Goal: Task Accomplishment & Management: Manage account settings

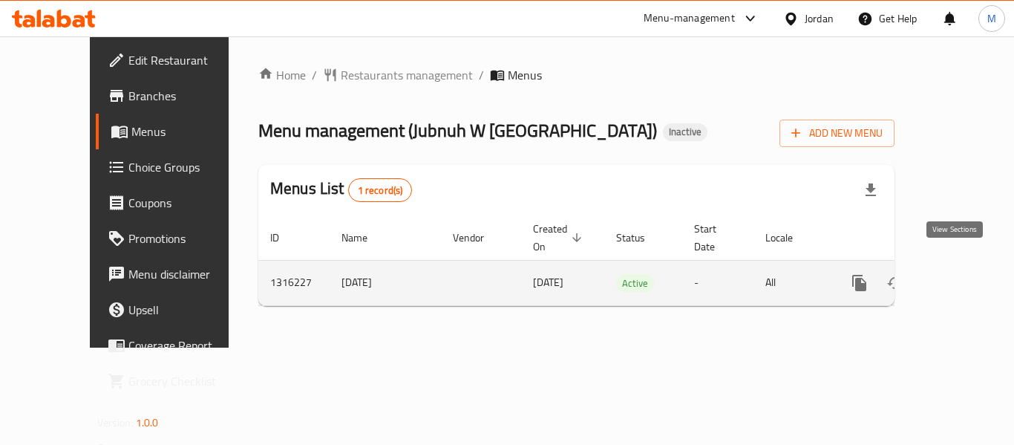
click at [957, 274] on icon "enhanced table" at bounding box center [966, 283] width 18 height 18
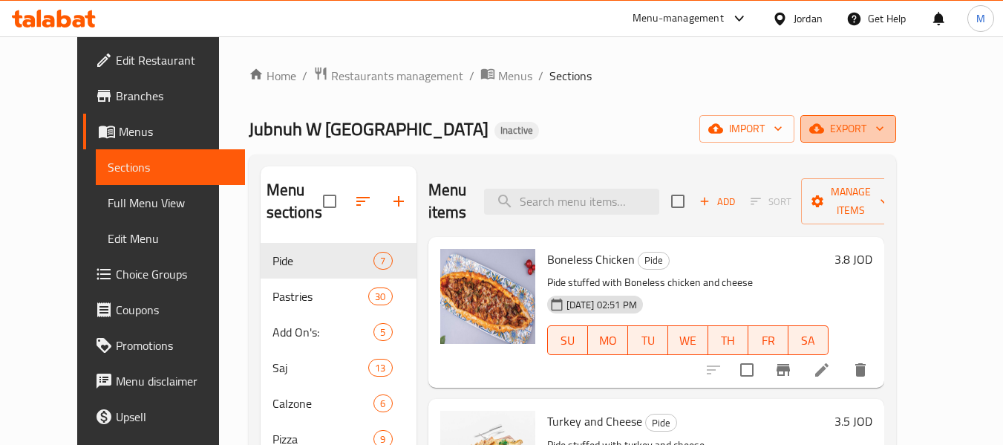
click at [884, 129] on span "export" at bounding box center [848, 128] width 72 height 19
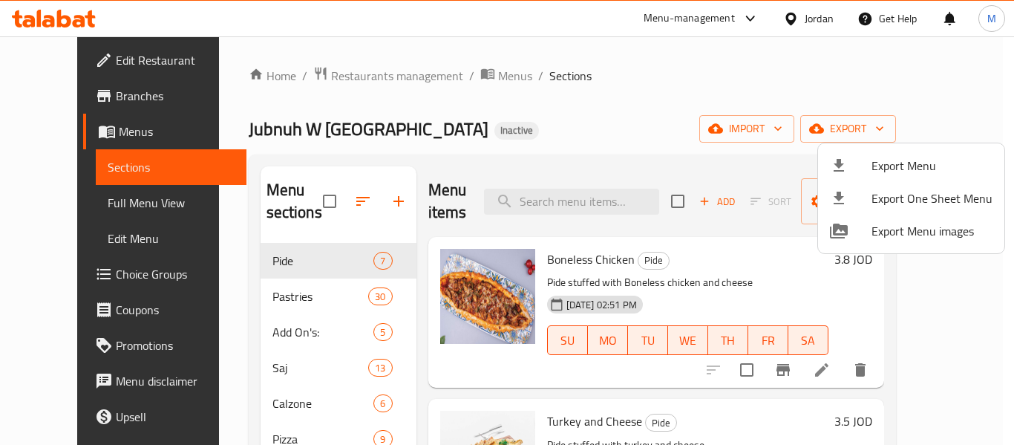
click at [925, 162] on span "Export Menu" at bounding box center [931, 166] width 121 height 18
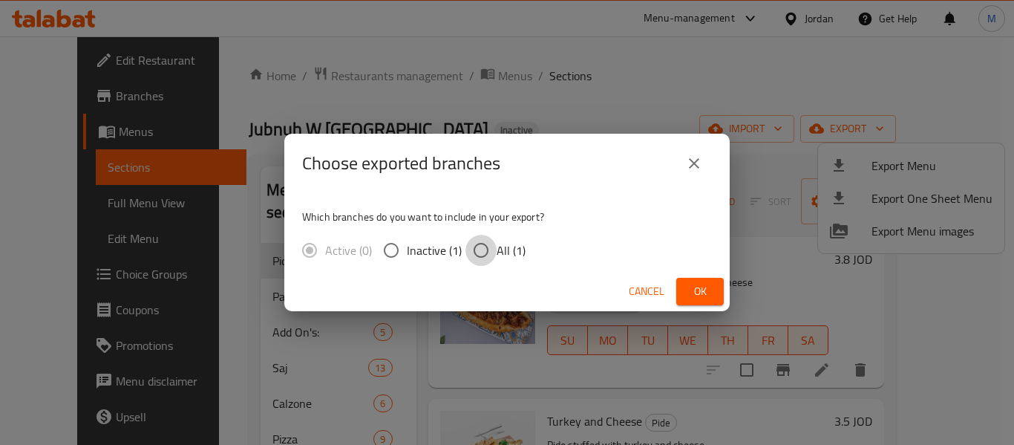
click at [492, 252] on input "All (1)" at bounding box center [480, 250] width 31 height 31
radio input "true"
click at [700, 286] on span "Ok" at bounding box center [700, 291] width 24 height 19
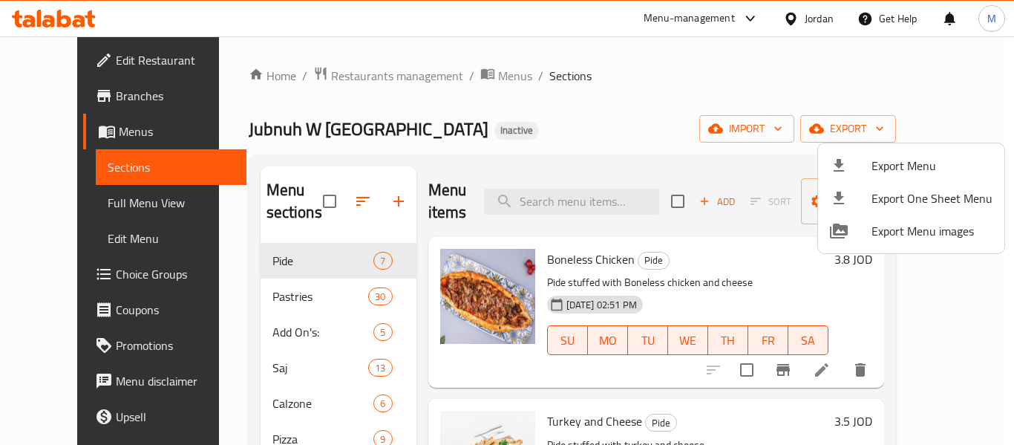
click at [454, 74] on div at bounding box center [507, 222] width 1014 height 445
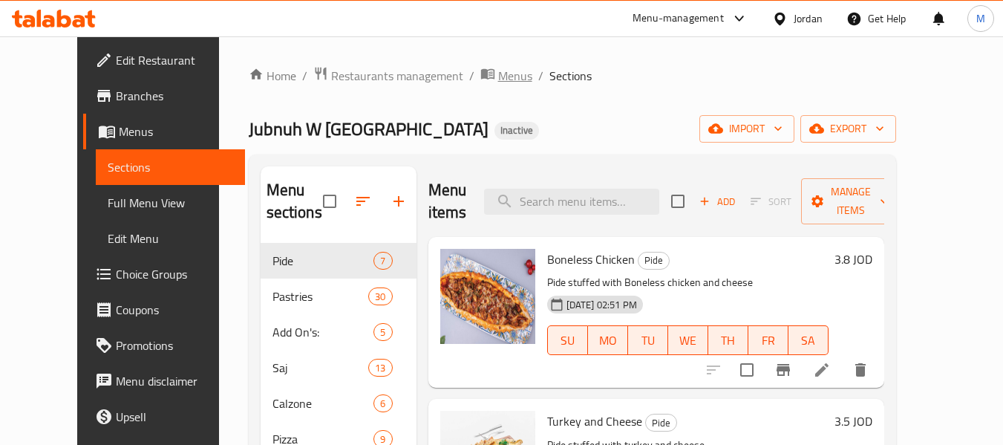
click at [498, 74] on span "Menus" at bounding box center [515, 76] width 34 height 18
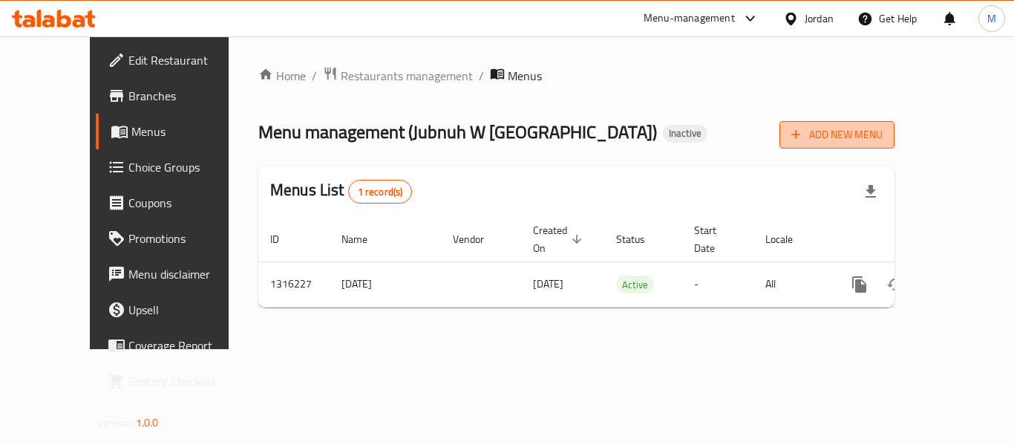
click at [882, 137] on span "Add New Menu" at bounding box center [836, 134] width 91 height 19
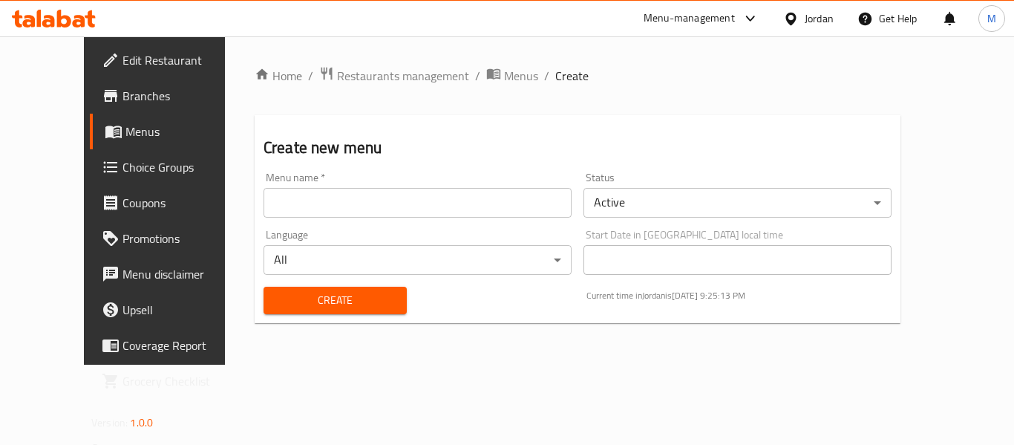
click at [374, 199] on input "text" at bounding box center [417, 203] width 308 height 30
paste input "342783970"
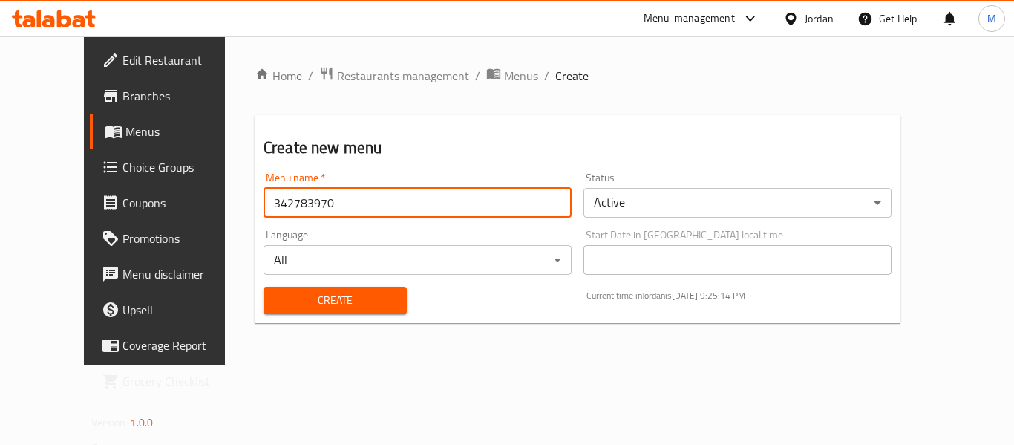
type input "342783970"
click at [289, 300] on span "Create" at bounding box center [334, 300] width 119 height 19
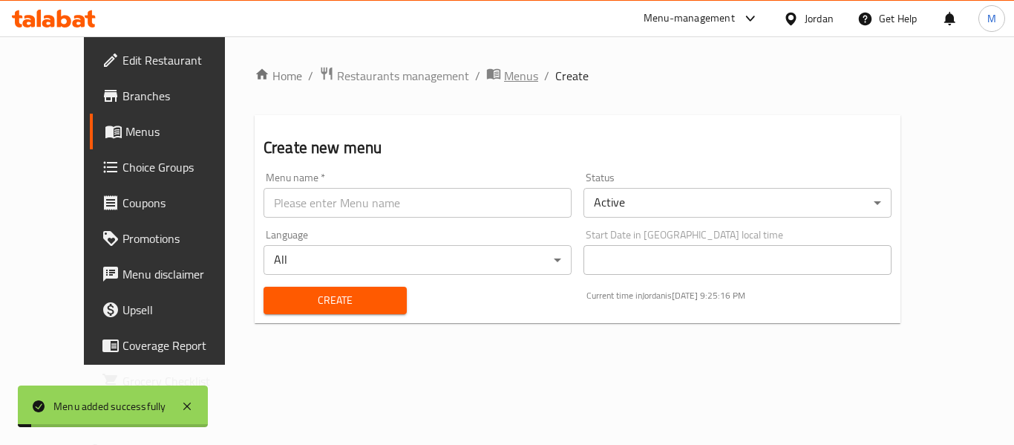
click at [504, 76] on span "Menus" at bounding box center [521, 76] width 34 height 18
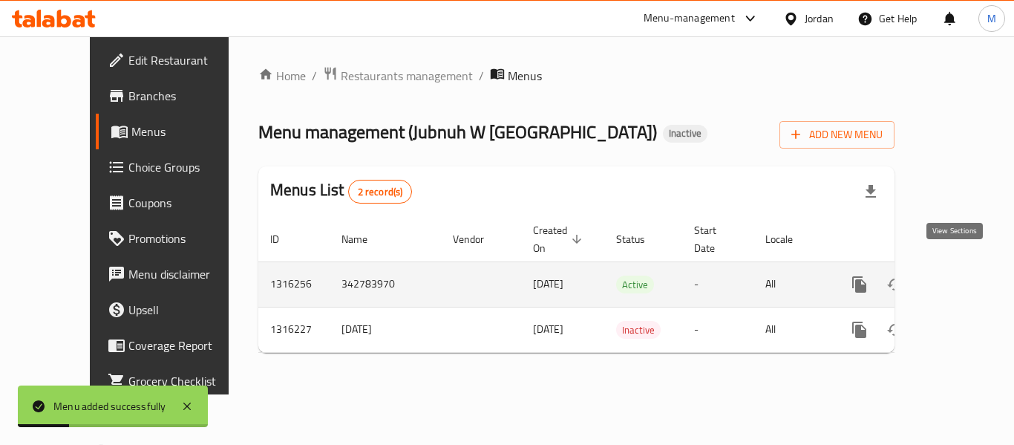
click at [957, 275] on icon "enhanced table" at bounding box center [966, 284] width 18 height 18
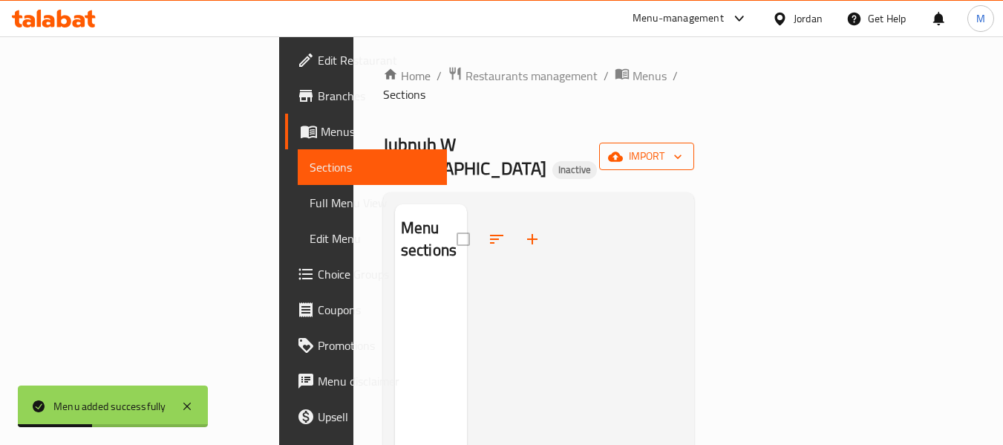
click at [682, 147] on span "import" at bounding box center [646, 156] width 71 height 19
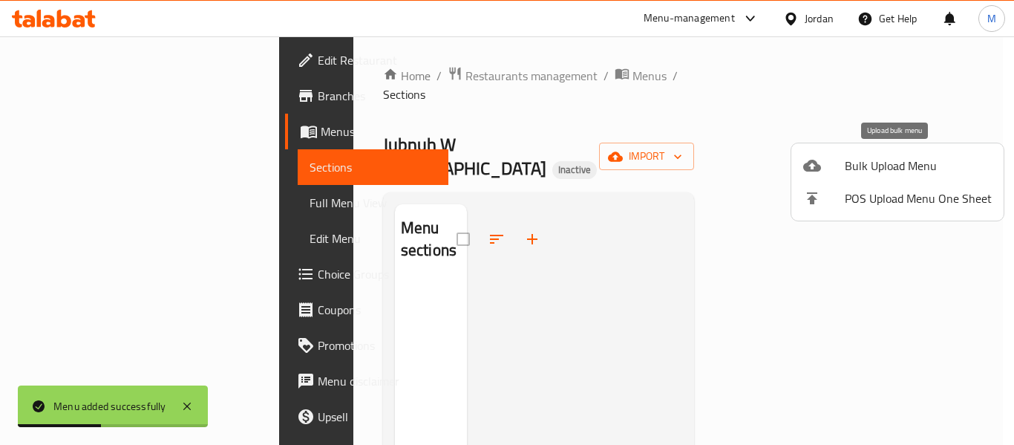
click at [842, 166] on div at bounding box center [824, 166] width 42 height 18
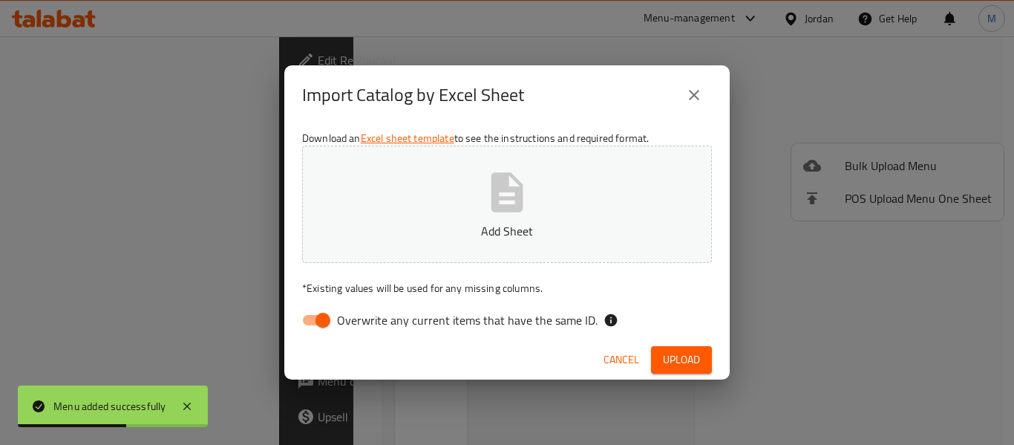
click at [464, 316] on span "Overwrite any current items that have the same ID." at bounding box center [467, 320] width 261 height 18
click at [365, 316] on input "Overwrite any current items that have the same ID." at bounding box center [323, 320] width 85 height 28
checkbox input "false"
click at [460, 230] on p "Add Sheet" at bounding box center [507, 231] width 364 height 18
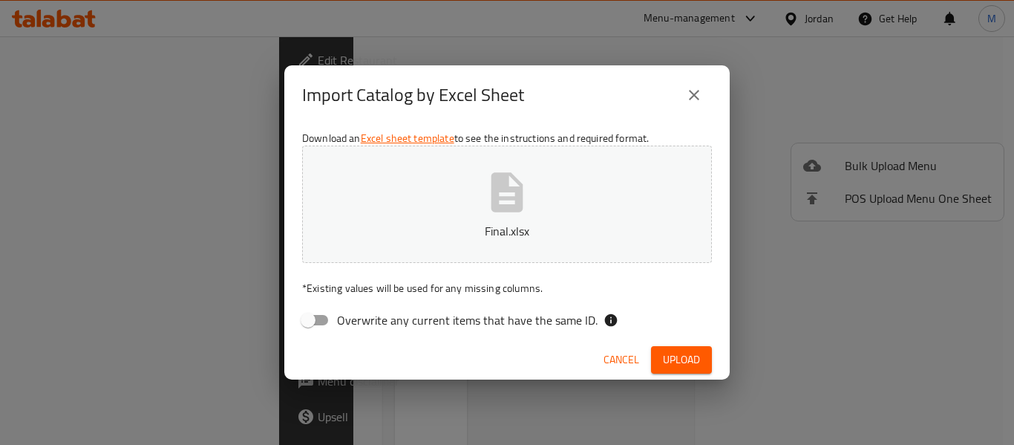
click at [677, 358] on span "Upload" at bounding box center [681, 359] width 37 height 19
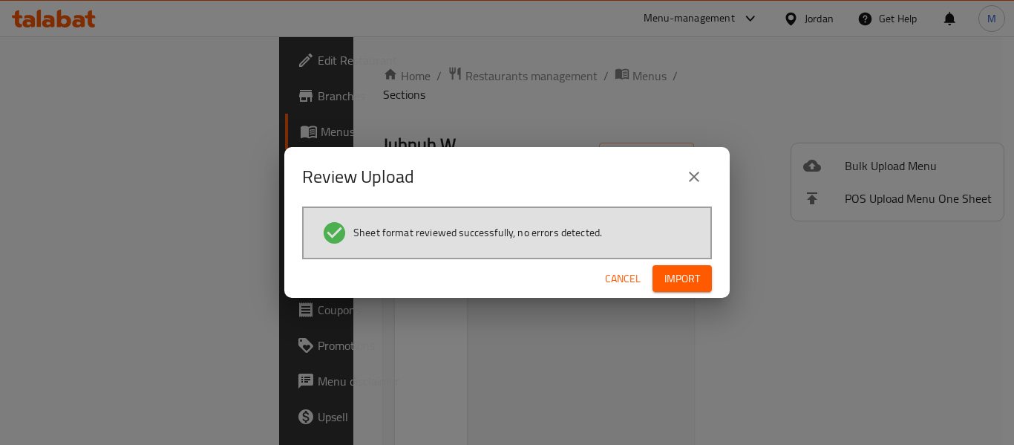
click at [695, 275] on span "Import" at bounding box center [682, 278] width 36 height 19
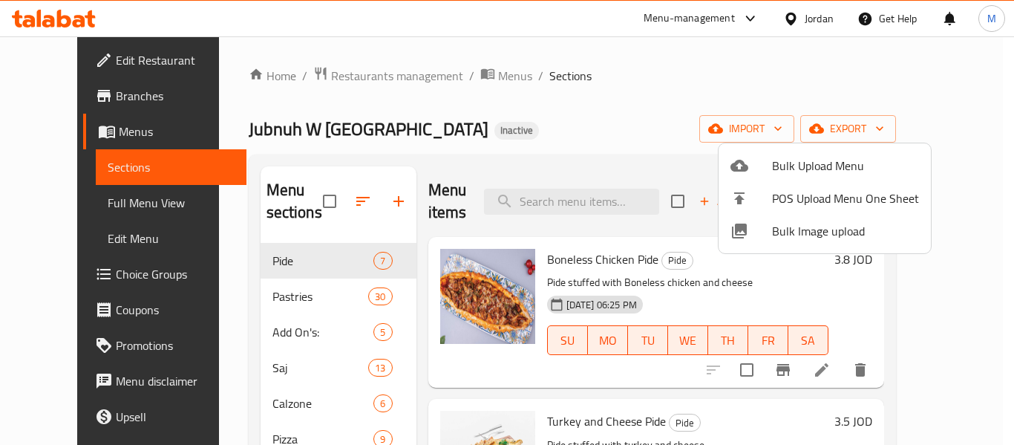
click at [74, 206] on div at bounding box center [507, 222] width 1014 height 445
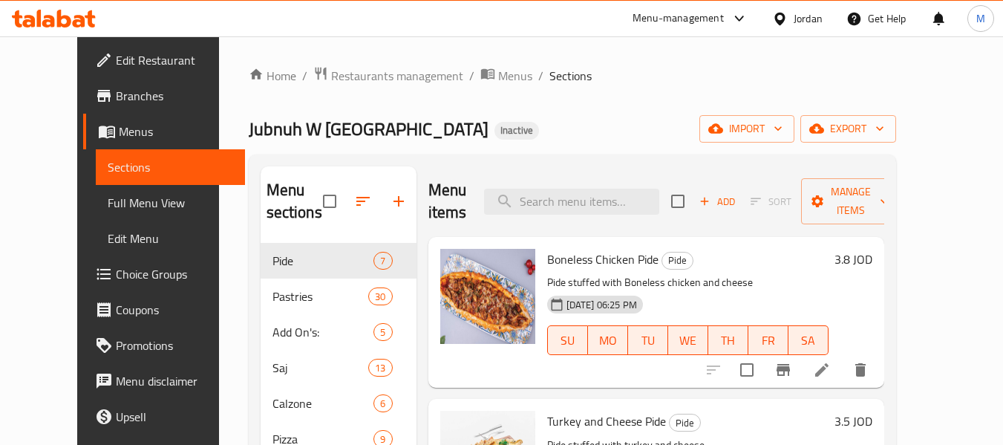
click at [108, 206] on span "Full Menu View" at bounding box center [170, 203] width 125 height 18
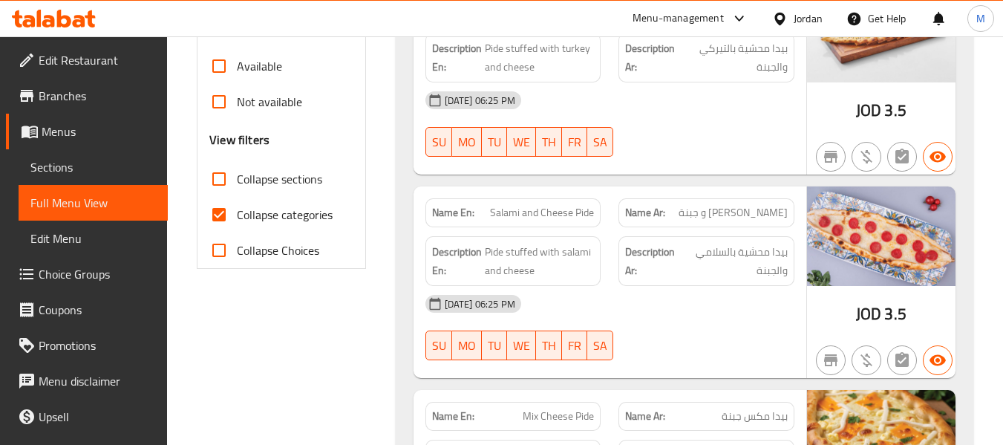
scroll to position [495, 0]
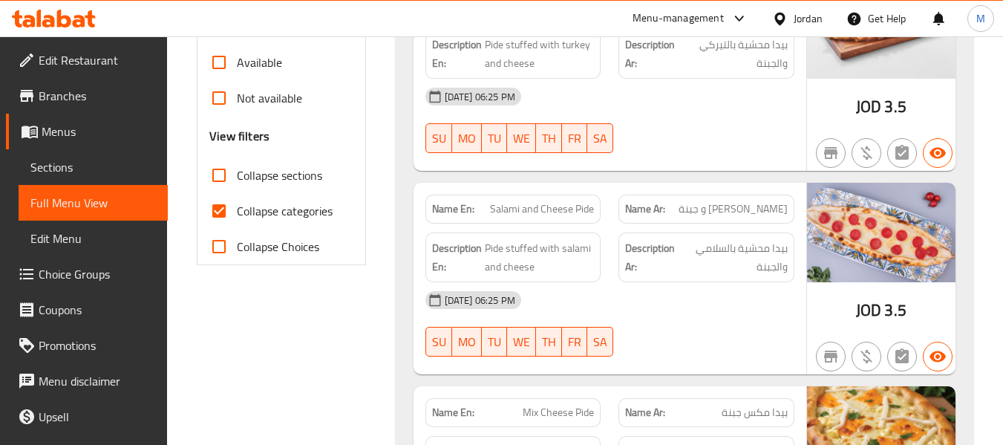
click at [226, 213] on input "Collapse categories" at bounding box center [219, 211] width 36 height 36
checkbox input "false"
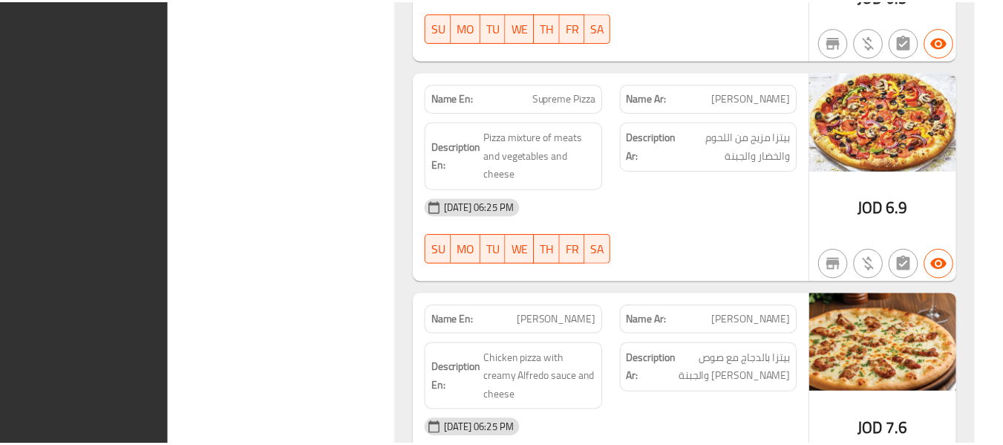
scroll to position [19533, 0]
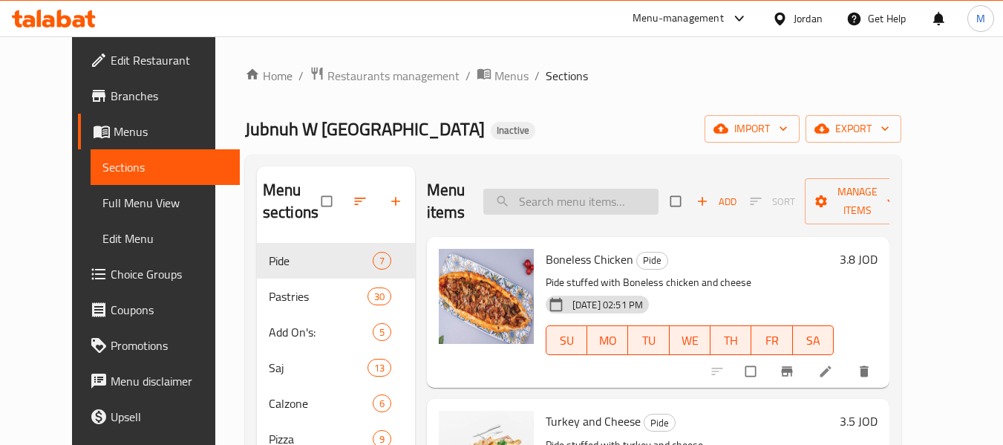
click at [545, 206] on input "search" at bounding box center [570, 202] width 175 height 26
paste input "Salami And Cheese Pastries Pastries"
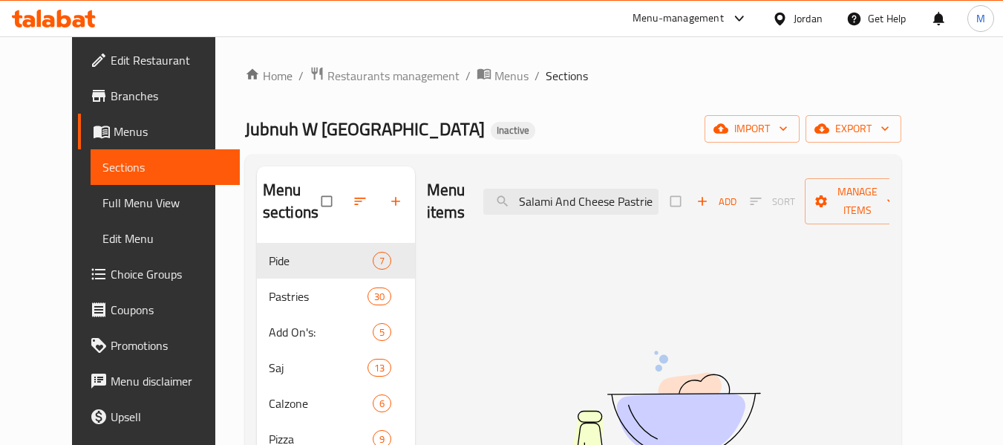
drag, startPoint x: 591, startPoint y: 201, endPoint x: 450, endPoint y: 202, distance: 140.3
click at [450, 202] on div "Menu items Salami And Cheese Pastries Pastries Add Sort Manage items" at bounding box center [658, 201] width 462 height 71
click at [658, 205] on input "Pastries Pastries" at bounding box center [570, 202] width 175 height 26
type input "Pastries Pas"
click at [494, 82] on span "Menus" at bounding box center [511, 76] width 34 height 18
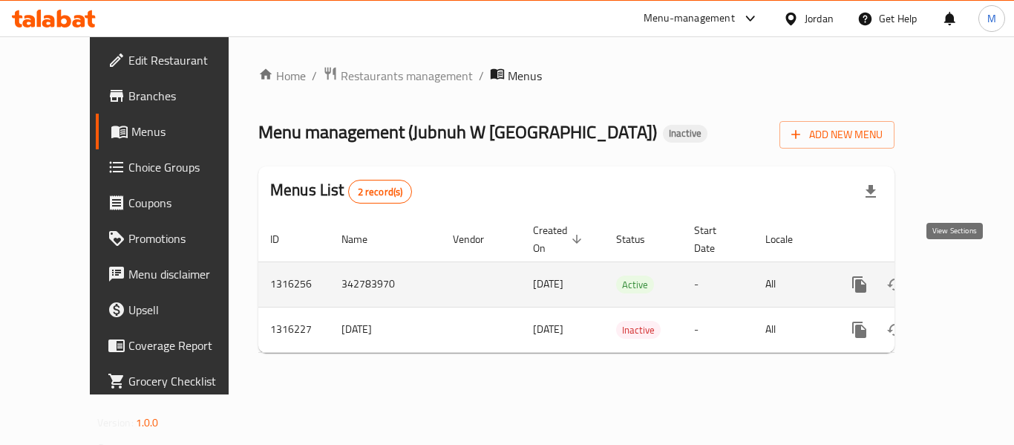
click at [957, 275] on icon "enhanced table" at bounding box center [966, 284] width 18 height 18
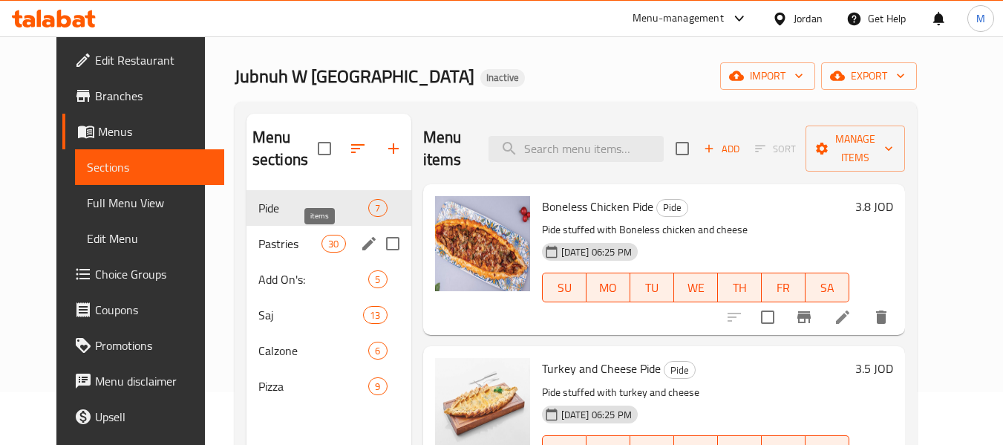
scroll to position [99, 0]
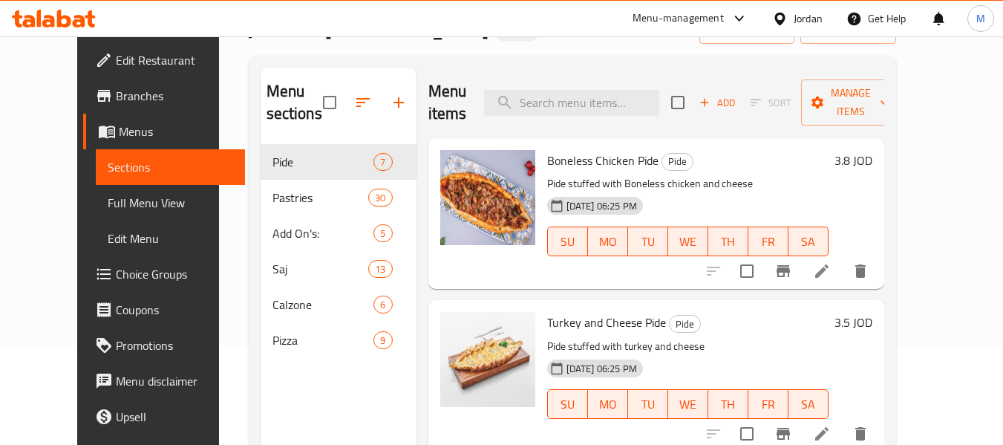
click at [571, 117] on div "Menu items Add Sort Manage items" at bounding box center [656, 103] width 456 height 71
click at [572, 105] on input "search" at bounding box center [571, 103] width 175 height 26
paste input "Salami And Cheese Pastries Pastries"
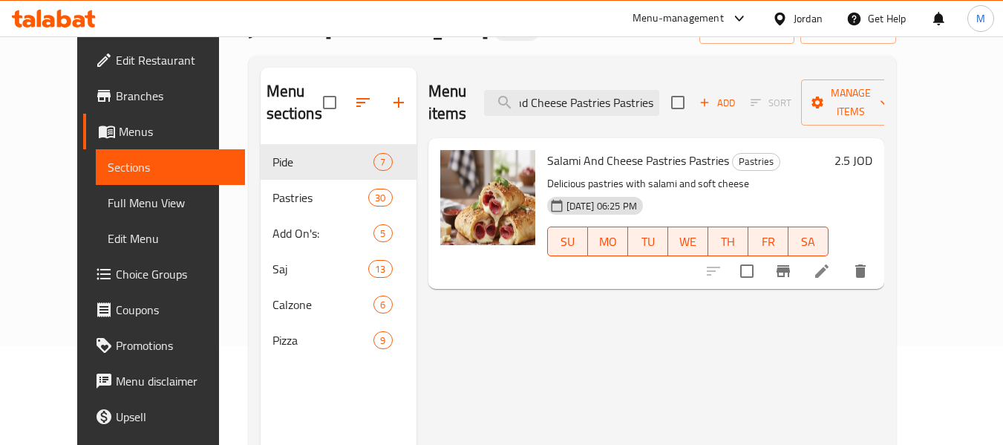
scroll to position [0, 0]
drag, startPoint x: 596, startPoint y: 89, endPoint x: 463, endPoint y: 104, distance: 133.7
click at [463, 104] on div "Menu items Salami And Cheese Pastries Pastries Add Sort Manage items" at bounding box center [656, 103] width 456 height 71
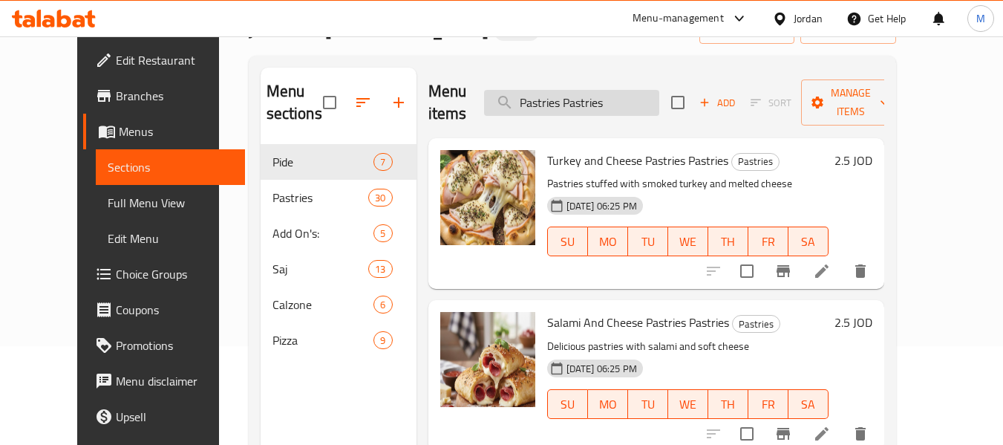
click at [659, 96] on input "Pastries Pastries" at bounding box center [571, 103] width 175 height 26
type input "Pastries Pastries"
click at [830, 262] on icon at bounding box center [822, 271] width 18 height 18
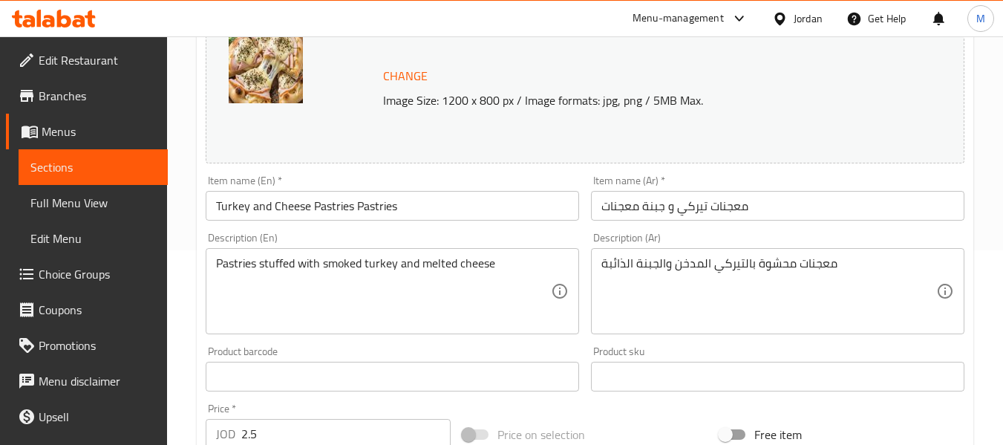
scroll to position [198, 0]
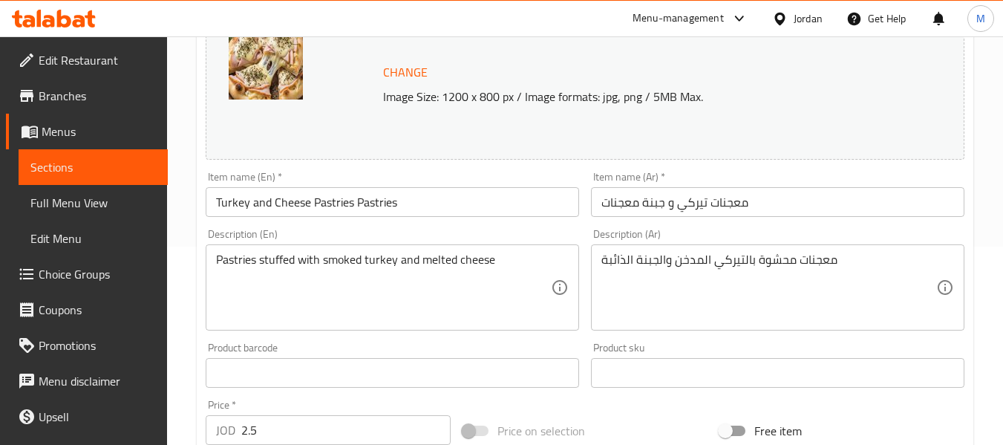
click at [365, 201] on input "Turkey and Cheese Pastries Pastries" at bounding box center [392, 202] width 373 height 30
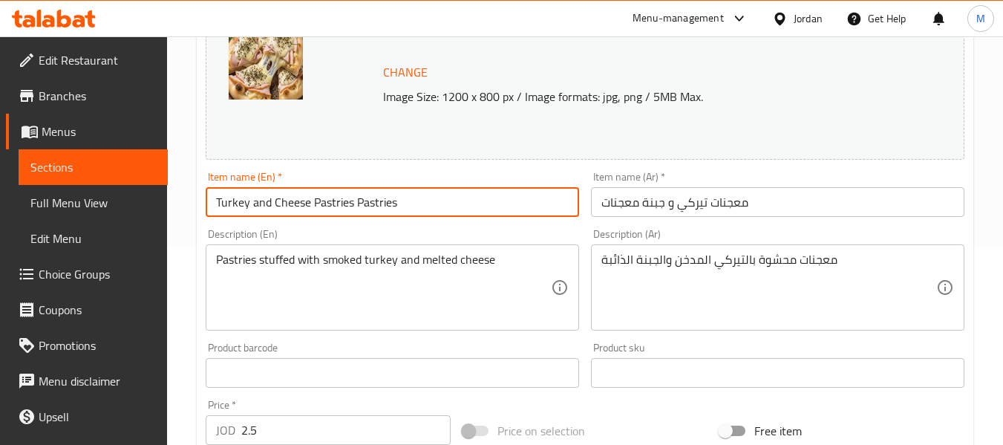
click at [365, 201] on input "Turkey and Cheese Pastries Pastries" at bounding box center [392, 202] width 373 height 30
type input "Turkey and Cheese Pastries"
click at [626, 203] on input "معجنات تيركي و جبنة معجنات" at bounding box center [777, 202] width 373 height 30
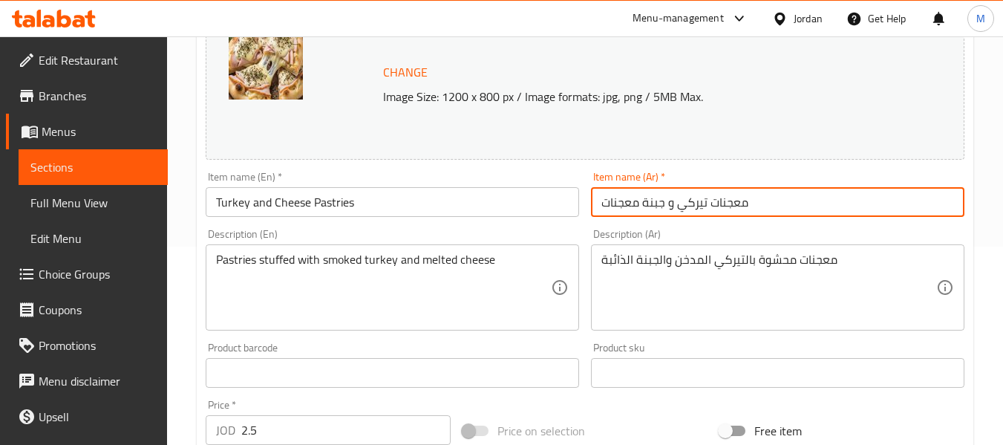
click at [626, 203] on input "معجنات تيركي و جبنة معجنات" at bounding box center [777, 202] width 373 height 30
type input "معجنات تيركي و جبنة"
click at [532, 235] on div "Description (En) Pastries stuffed with smoked turkey and melted cheese Descript…" at bounding box center [392, 280] width 373 height 102
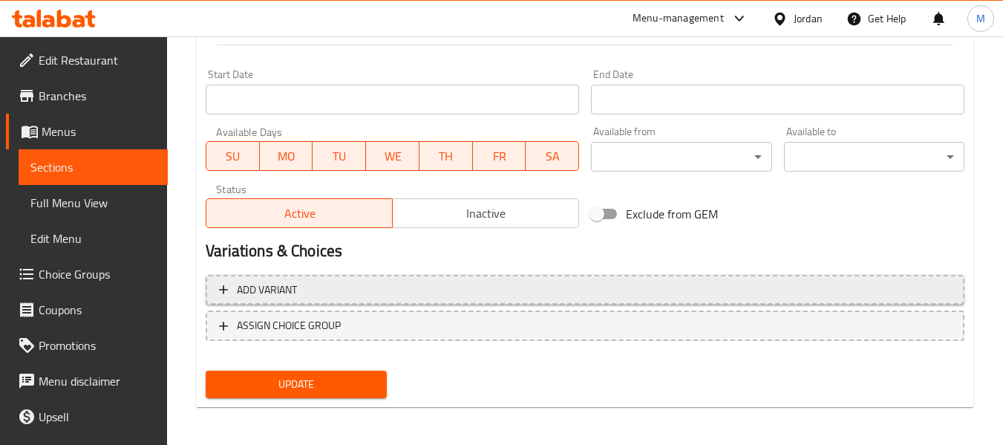
scroll to position [626, 0]
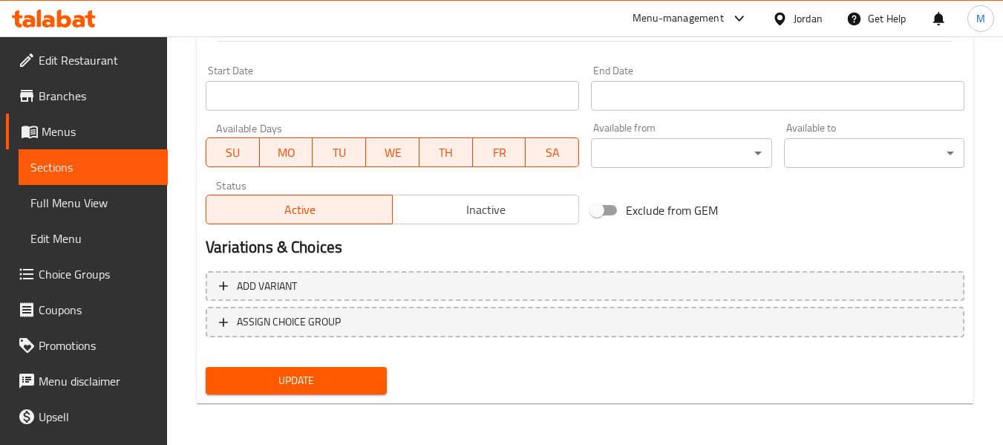
click at [315, 377] on span "Update" at bounding box center [295, 380] width 157 height 19
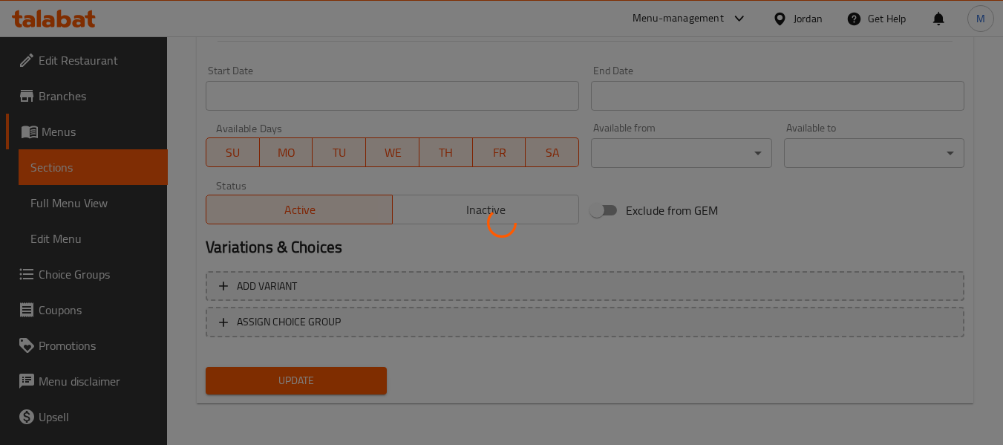
scroll to position [0, 0]
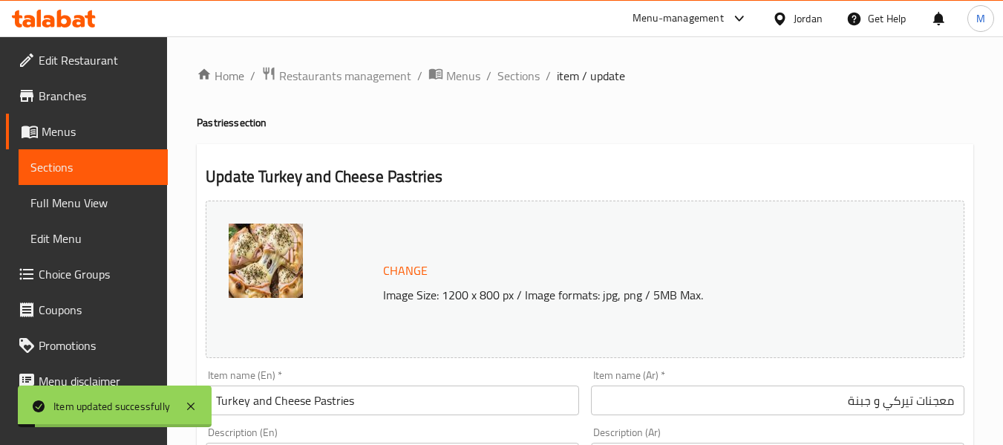
click at [340, 404] on input "Turkey and Cheese Pastries" at bounding box center [392, 400] width 373 height 30
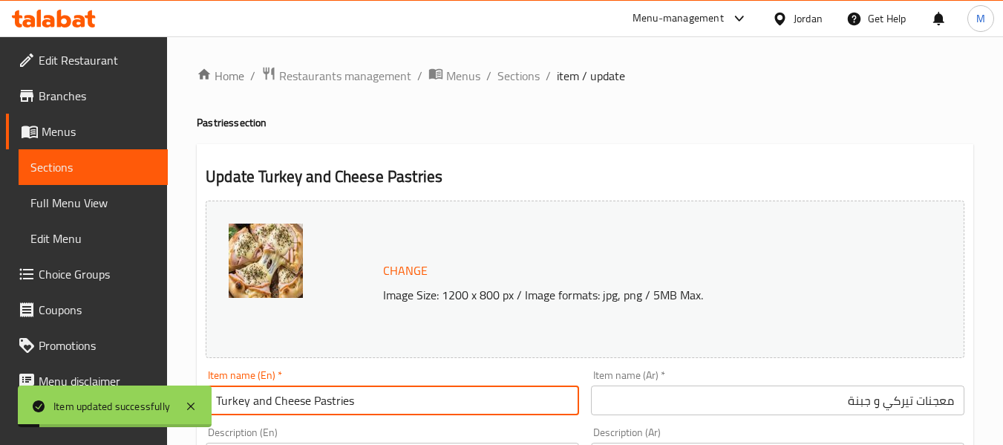
click at [340, 404] on input "Turkey and Cheese Pastries" at bounding box center [392, 400] width 373 height 30
click at [340, 403] on input "Turkey and Cheese Pastries" at bounding box center [392, 400] width 373 height 30
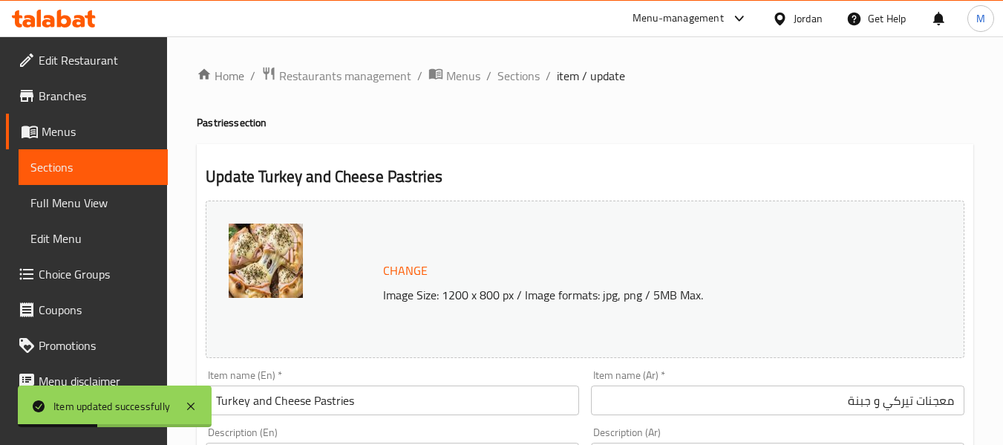
click at [520, 75] on span "Sections" at bounding box center [518, 76] width 42 height 18
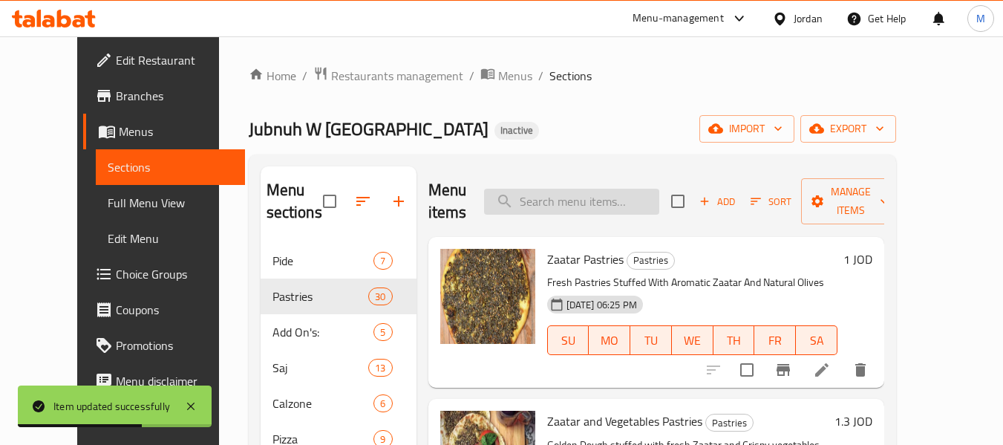
click at [575, 202] on input "search" at bounding box center [571, 202] width 175 height 26
paste input "Turkey and Cheese Pastries"
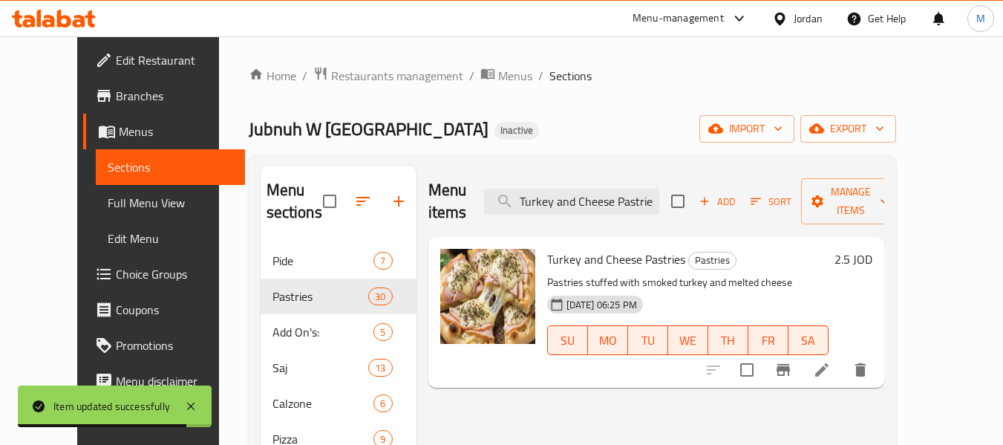
drag, startPoint x: 640, startPoint y: 189, endPoint x: 428, endPoint y: 190, distance: 211.5
click at [428, 190] on div "Menu items Turkey and Cheese Pastries Add Sort Manage items" at bounding box center [656, 201] width 456 height 71
click at [572, 189] on input "Pastries" at bounding box center [571, 202] width 175 height 26
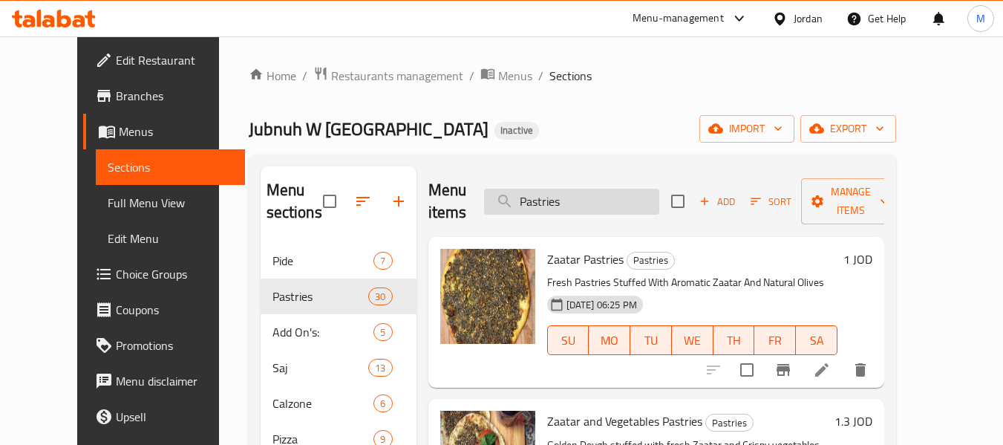
click at [593, 199] on input "Pastries" at bounding box center [571, 202] width 175 height 26
paste input "Pastries"
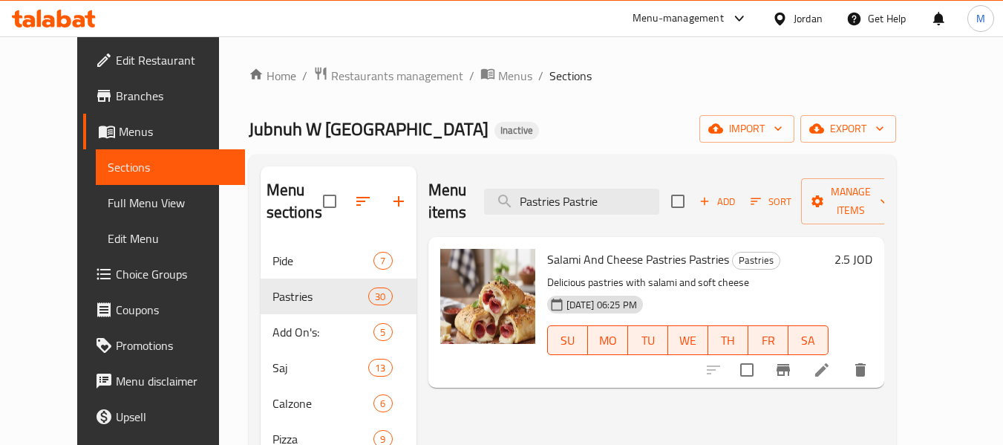
scroll to position [99, 0]
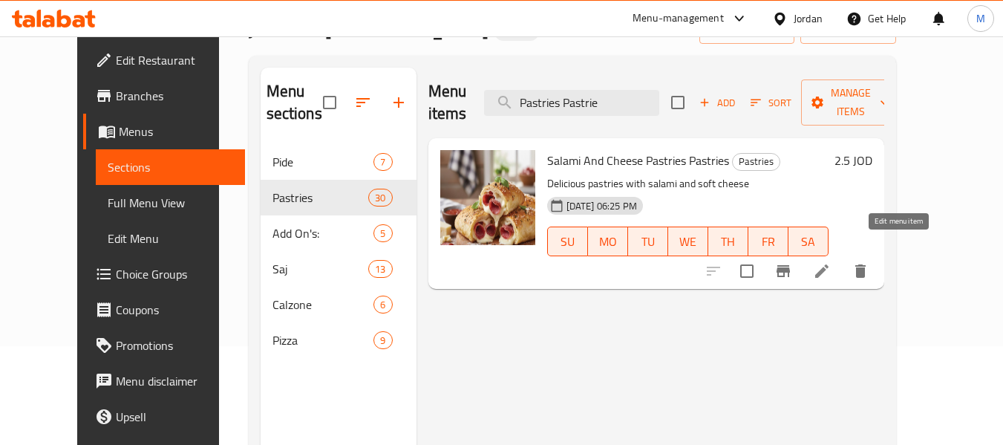
type input "Pastries Pastrie"
click at [828, 264] on icon at bounding box center [821, 270] width 13 height 13
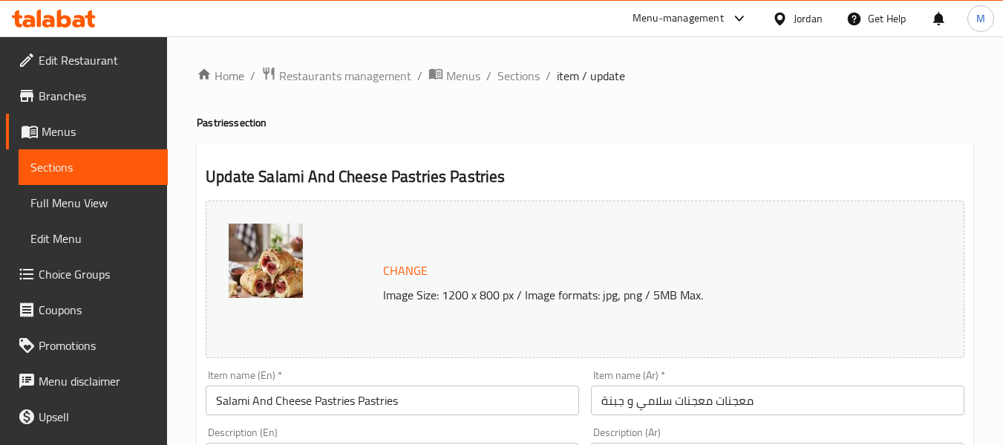
click at [302, 399] on input "Salami And Cheese Pastries Pastries" at bounding box center [392, 400] width 373 height 30
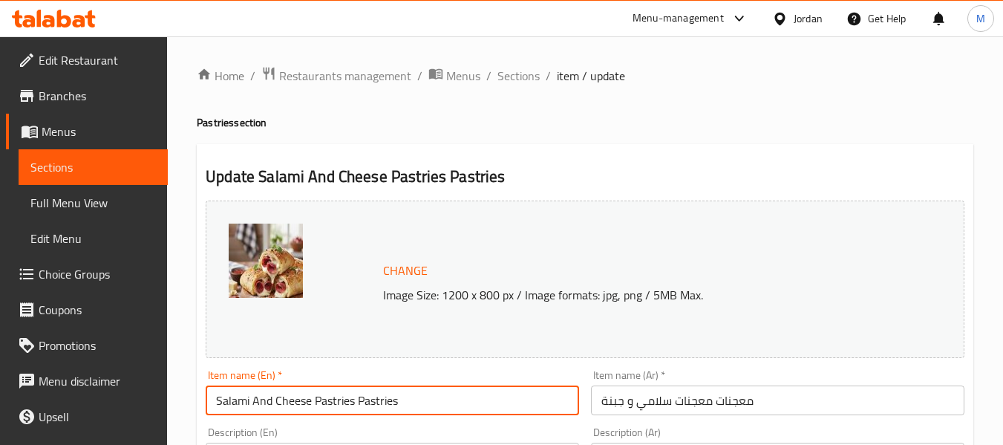
click at [302, 399] on input "Salami And Cheese Pastries Pastries" at bounding box center [392, 400] width 373 height 30
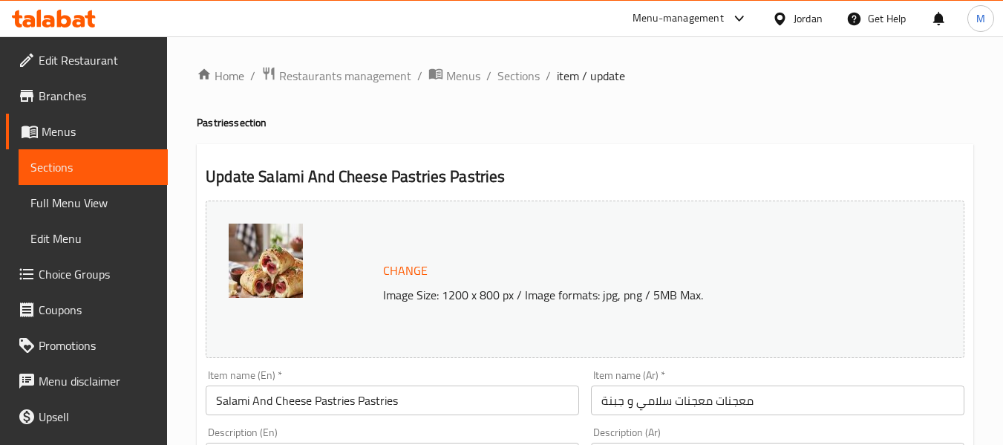
click at [368, 408] on input "Salami And Cheese Pastries Pastries" at bounding box center [392, 400] width 373 height 30
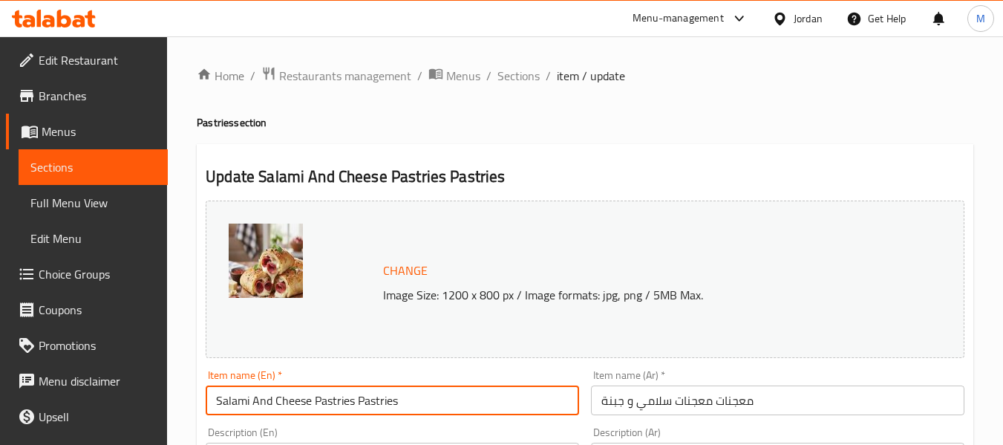
click at [370, 408] on input "Salami And Cheese Pastries Pastries" at bounding box center [392, 400] width 373 height 30
type input "Salami And Cheese Pastries"
click at [718, 411] on input "معجنات معجنات سلامي و جبنة" at bounding box center [777, 400] width 373 height 30
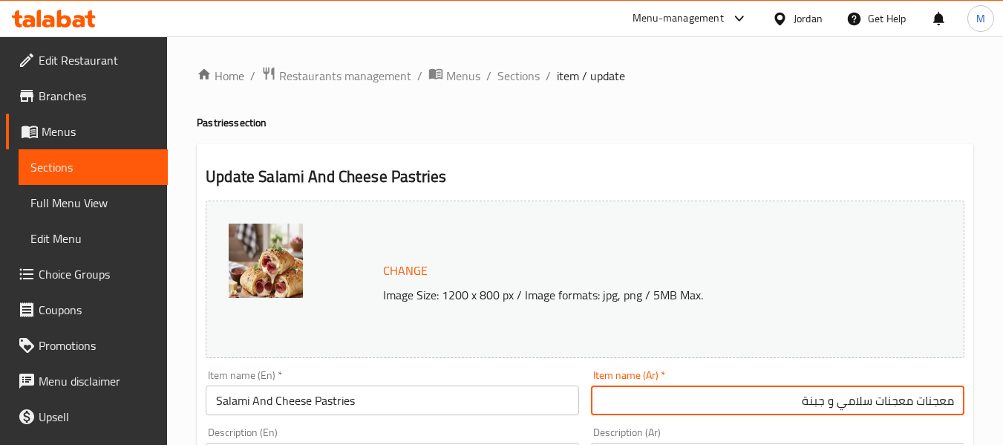
click at [940, 399] on input "معجنات معجنات سلامي و جبنة" at bounding box center [777, 400] width 373 height 30
type input "معجنات سلامي و جبنة"
click at [548, 366] on div "Item name (En)   * Salami And Cheese Pastries Item name (En) *" at bounding box center [392, 392] width 385 height 57
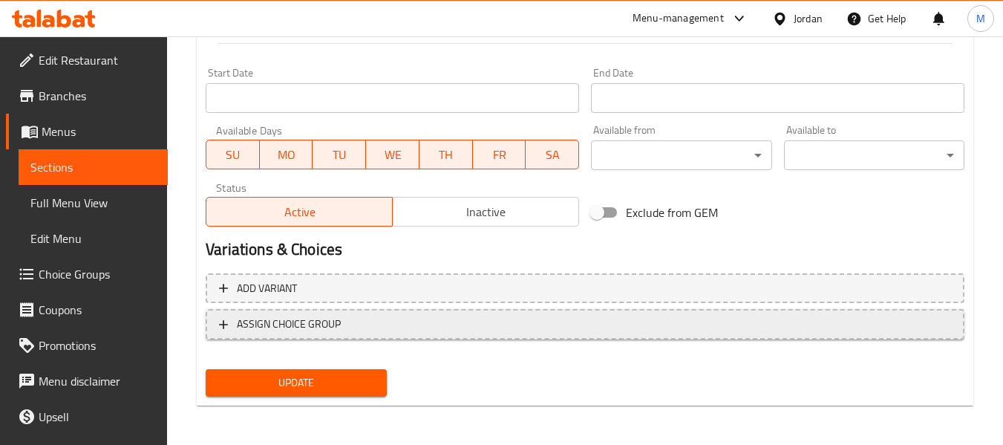
scroll to position [626, 0]
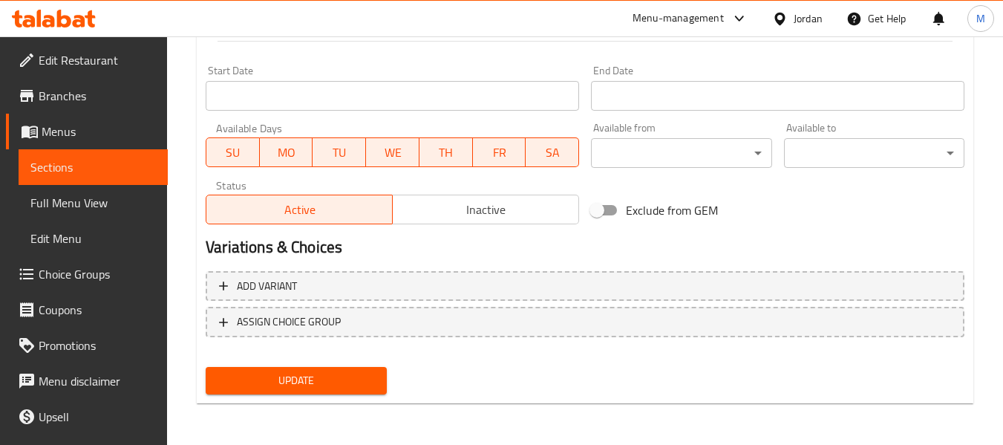
click at [321, 385] on span "Update" at bounding box center [295, 380] width 157 height 19
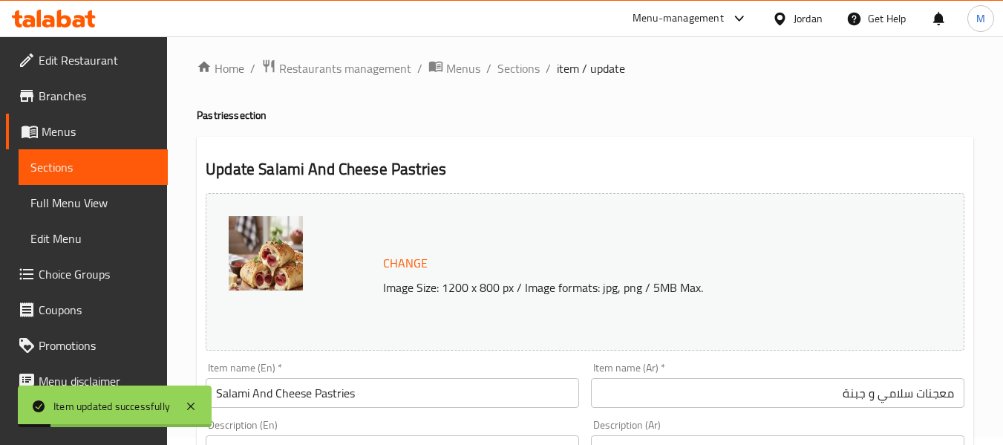
scroll to position [0, 0]
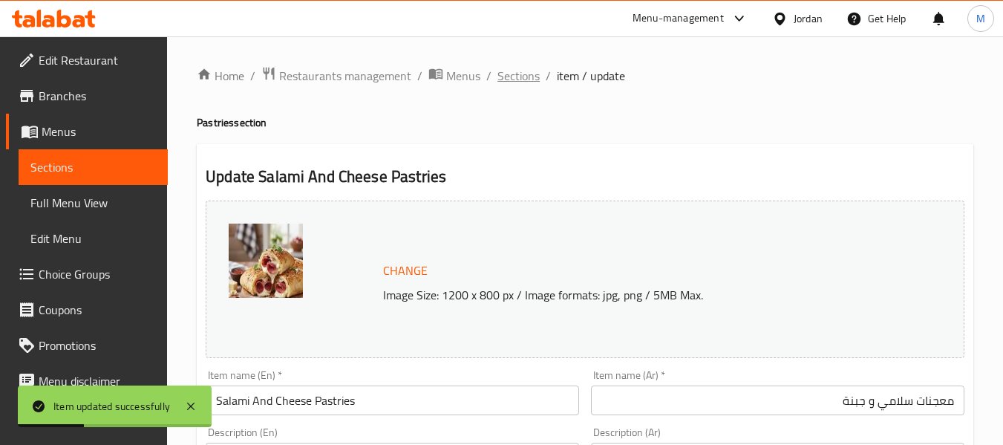
click at [515, 71] on span "Sections" at bounding box center [518, 76] width 42 height 18
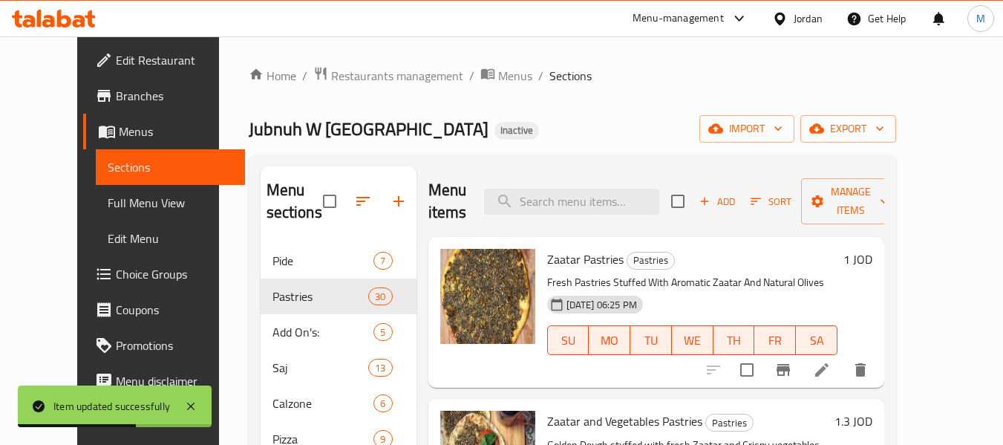
click at [115, 206] on span "Full Menu View" at bounding box center [170, 203] width 125 height 18
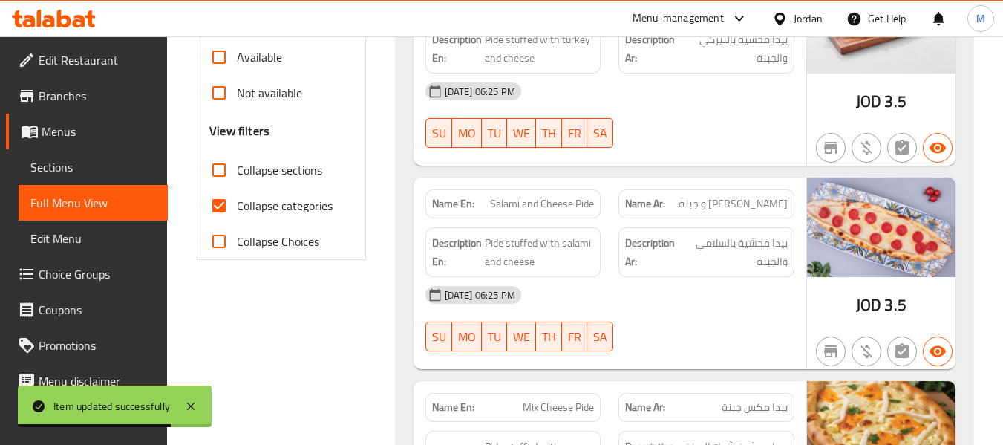
scroll to position [396, 0]
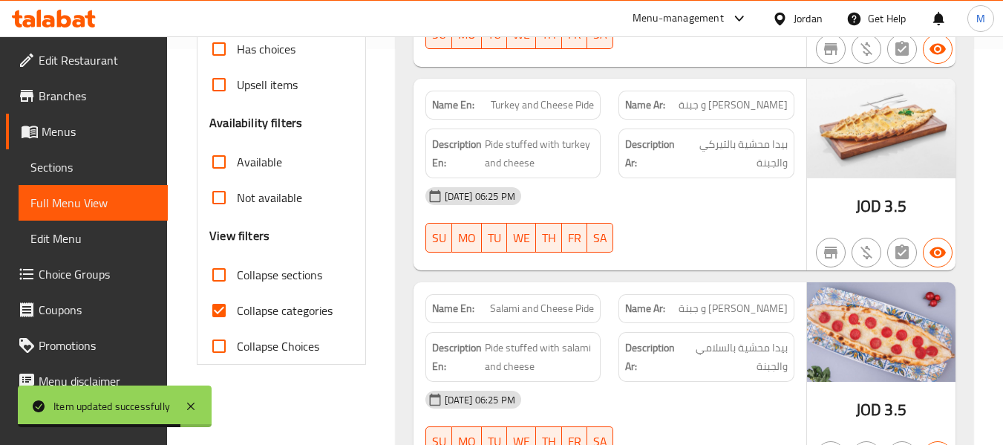
click at [221, 266] on input "Collapse sections" at bounding box center [219, 275] width 36 height 36
checkbox input "true"
click at [214, 327] on input "Collapse categories" at bounding box center [219, 310] width 36 height 36
checkbox input "false"
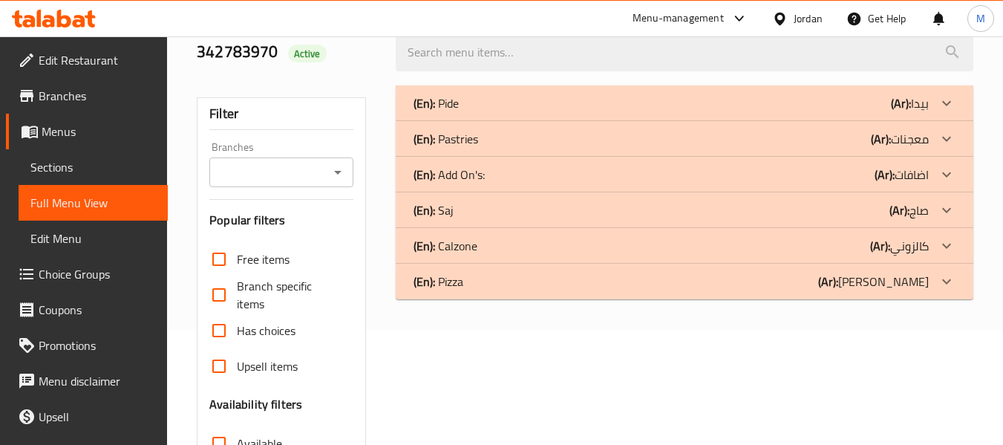
scroll to position [147, 0]
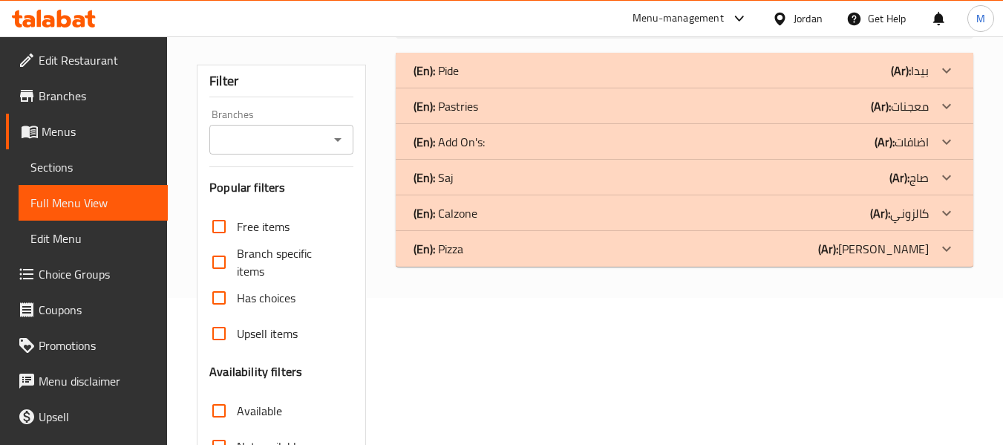
click at [469, 111] on p "(En): Pastries" at bounding box center [445, 106] width 65 height 18
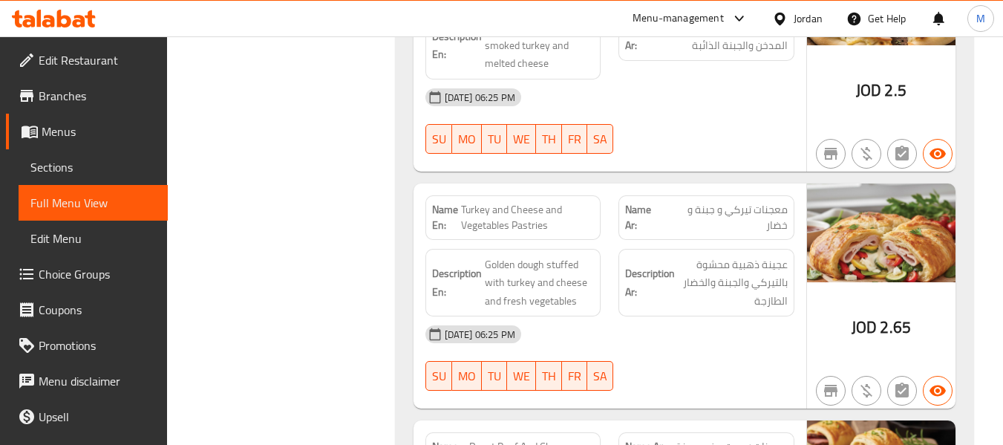
scroll to position [4944, 0]
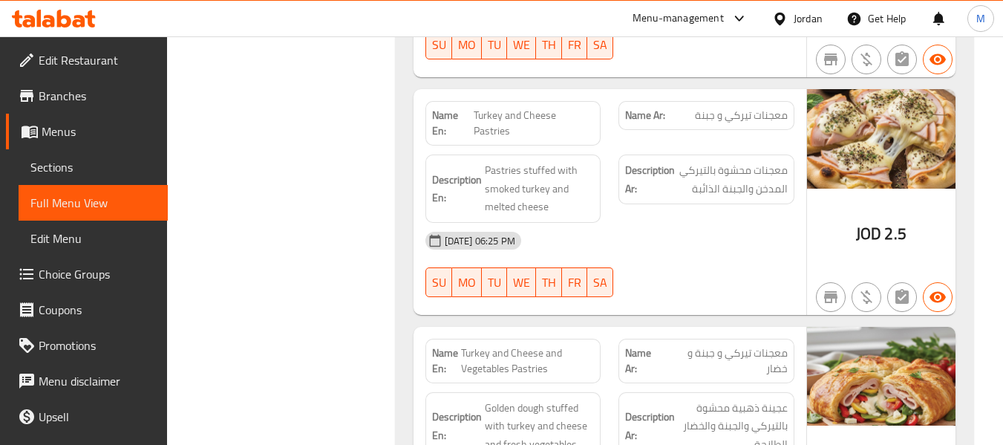
scroll to position [4955, 0]
